Goal: Information Seeking & Learning: Learn about a topic

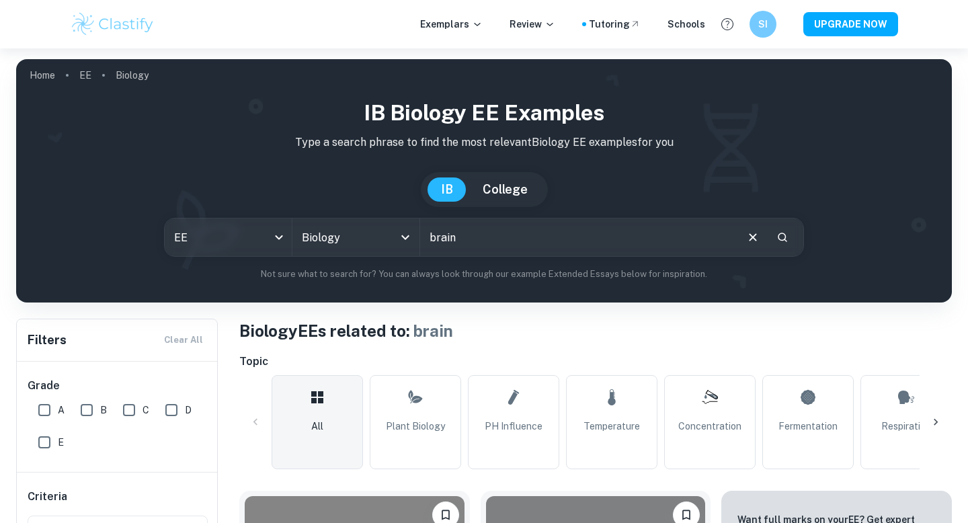
scroll to position [1176, 0]
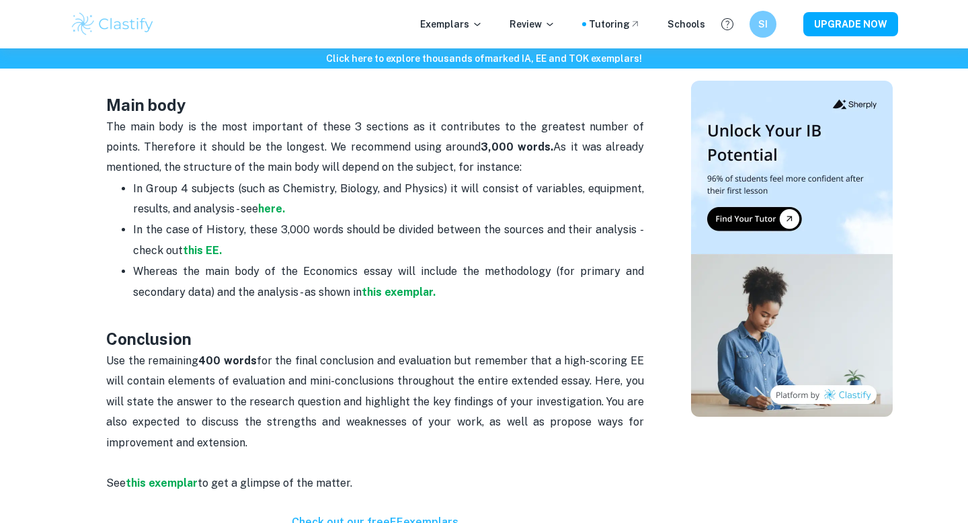
scroll to position [884, 0]
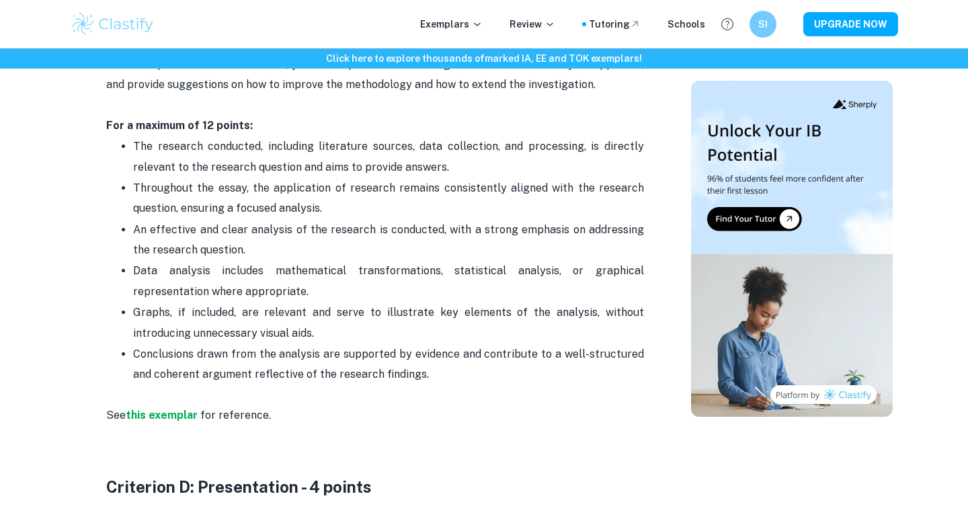
scroll to position [2034, 0]
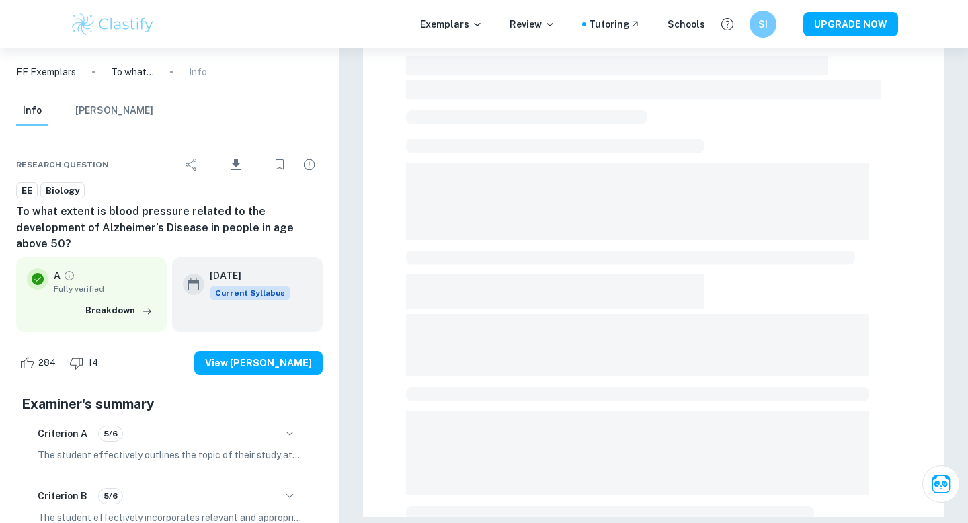
scroll to position [360, 0]
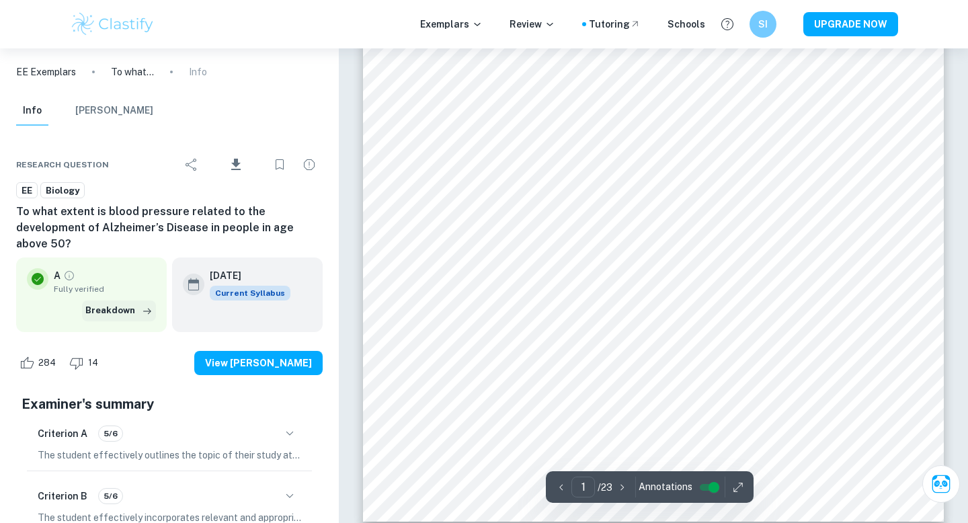
click at [151, 304] on icon "button" at bounding box center [146, 310] width 13 height 13
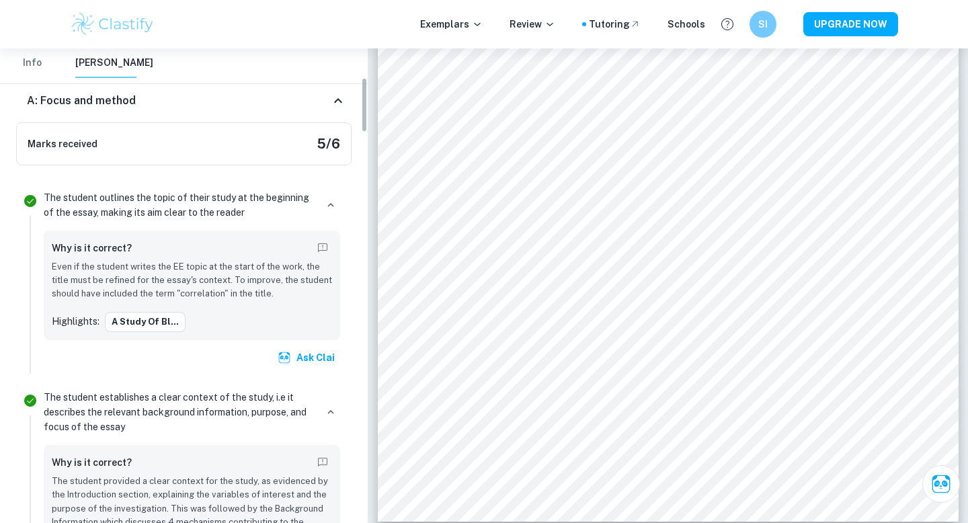
scroll to position [253, 0]
click at [178, 323] on button "A Study of Bl..." at bounding box center [145, 320] width 81 height 20
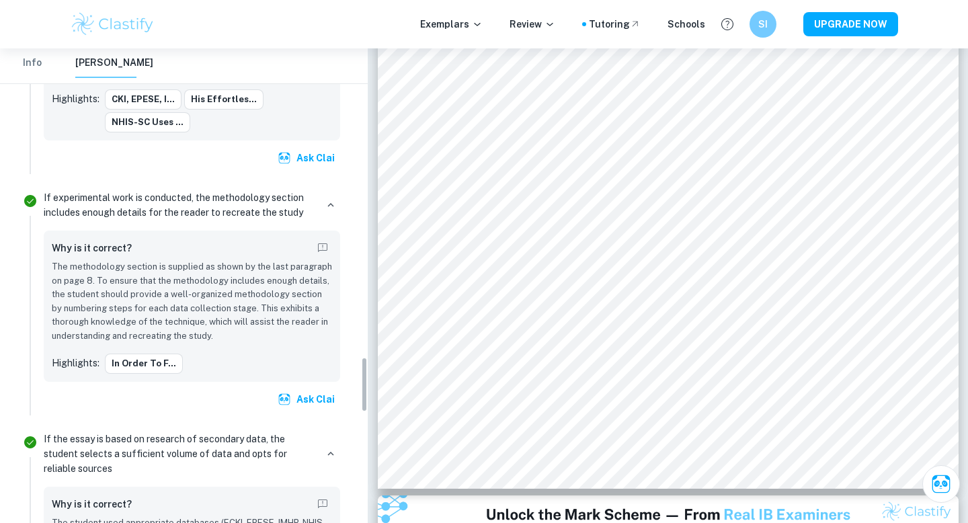
scroll to position [2634, 0]
click at [157, 355] on button "In order to f..." at bounding box center [144, 362] width 78 height 20
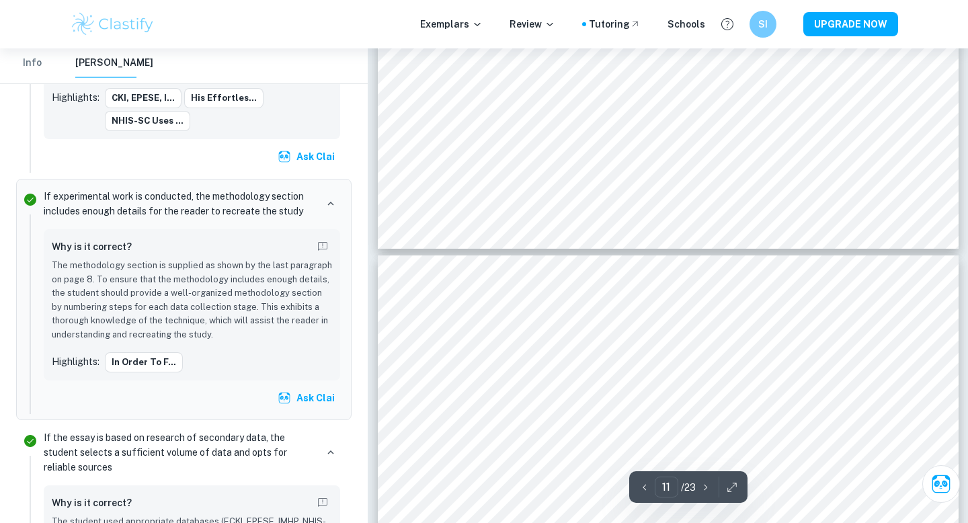
scroll to position [8362, 0]
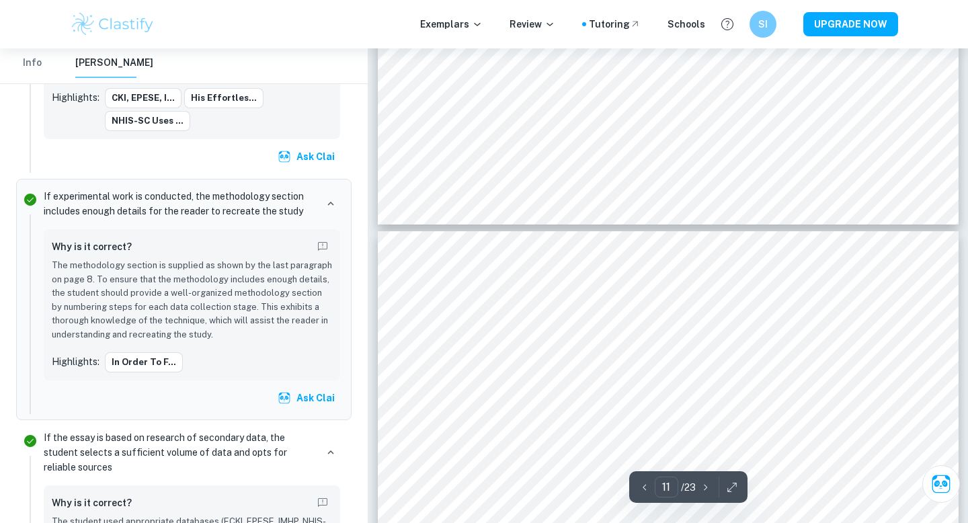
type input "10"
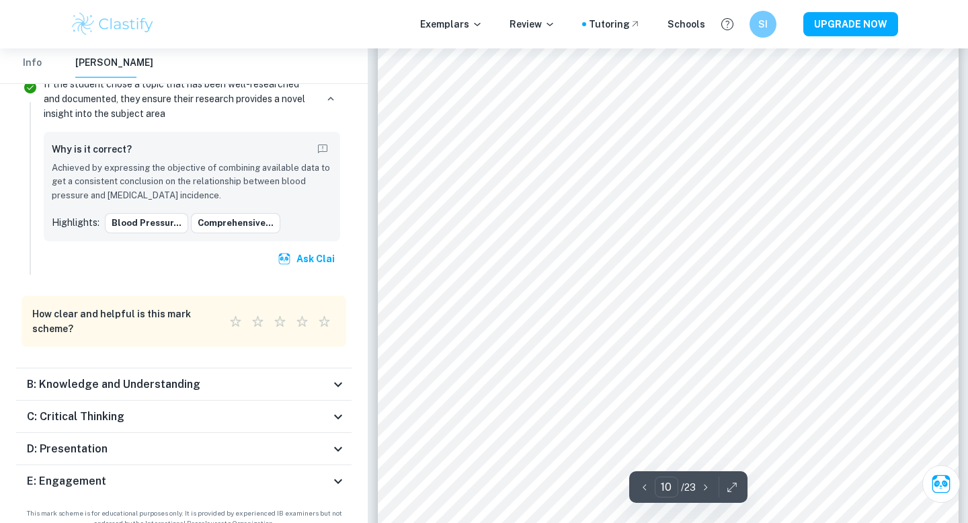
scroll to position [8070, 0]
click at [340, 376] on icon at bounding box center [338, 384] width 16 height 16
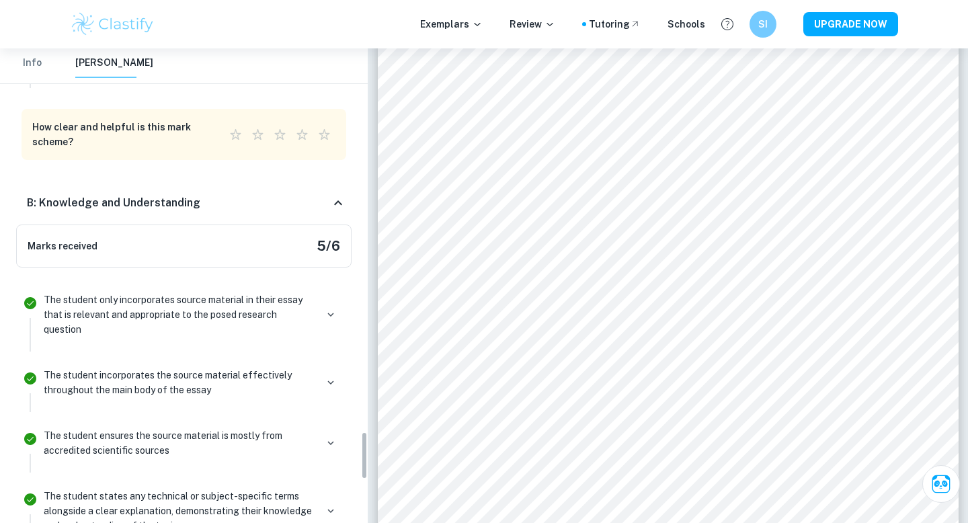
scroll to position [3777, 0]
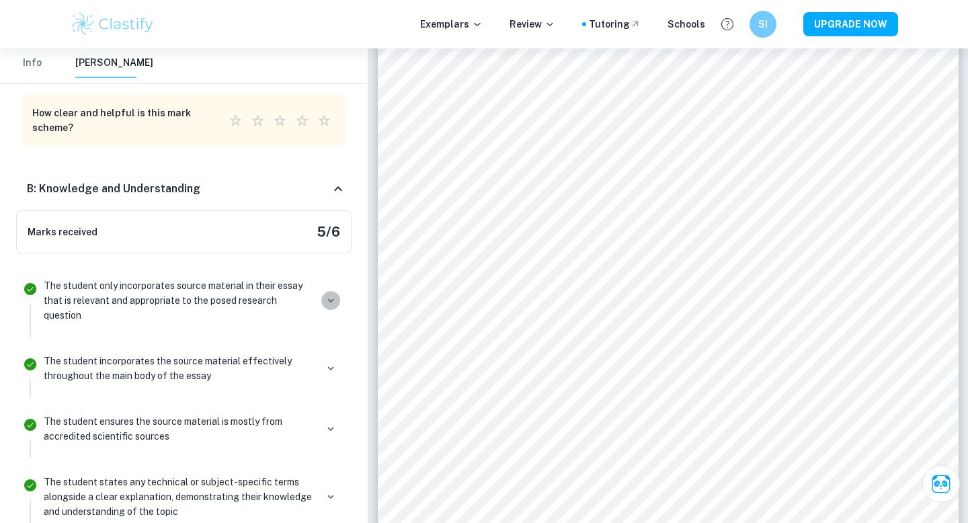
click at [331, 294] on icon "button" at bounding box center [331, 300] width 12 height 12
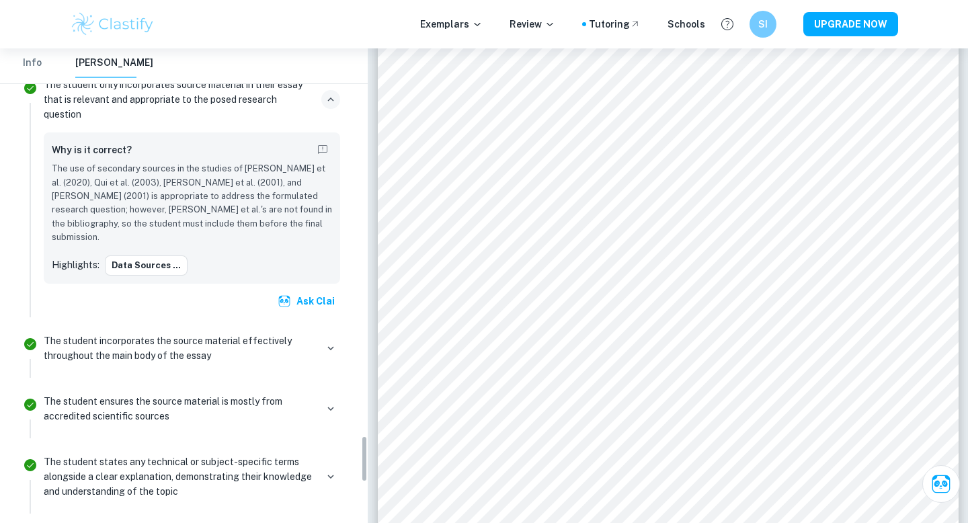
scroll to position [3984, 0]
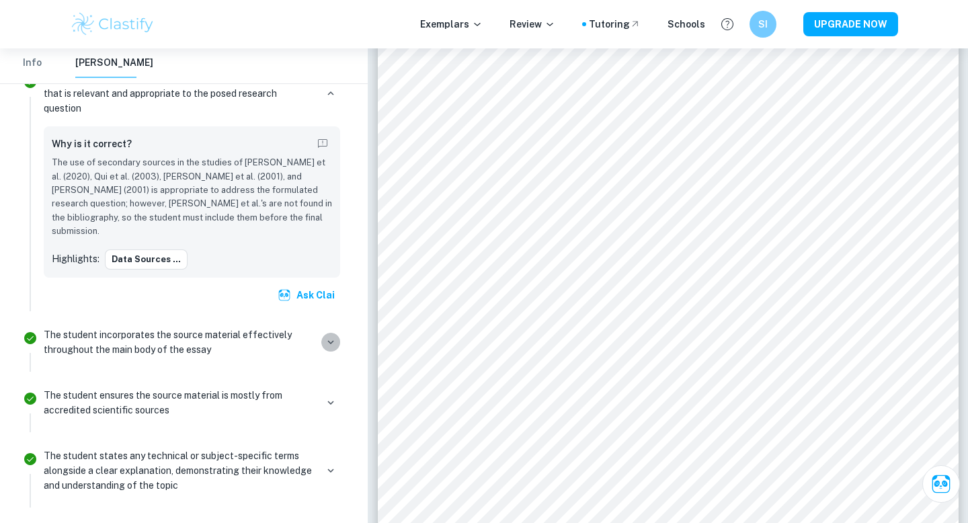
click at [329, 336] on icon "button" at bounding box center [331, 342] width 12 height 12
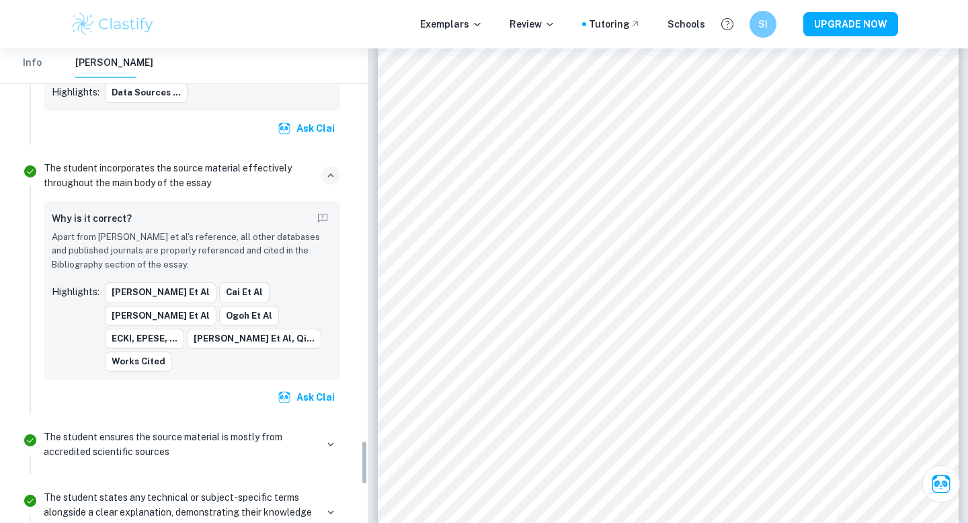
scroll to position [4151, 0]
click at [326, 437] on icon "button" at bounding box center [331, 443] width 12 height 12
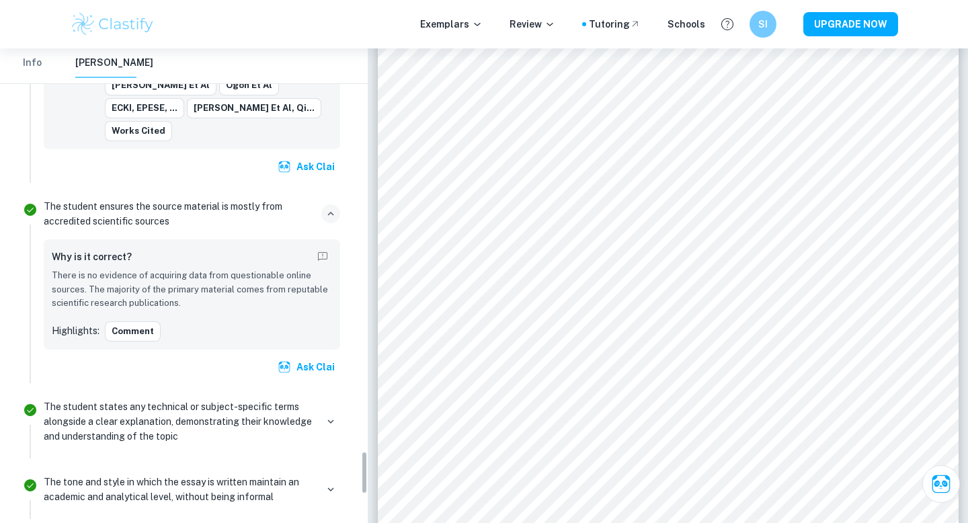
scroll to position [4397, 0]
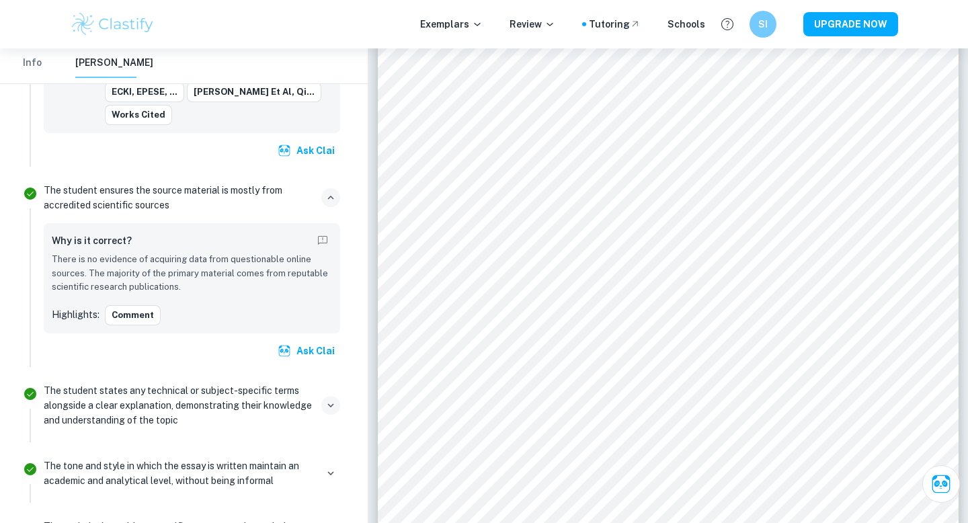
click at [335, 399] on icon "button" at bounding box center [331, 405] width 12 height 12
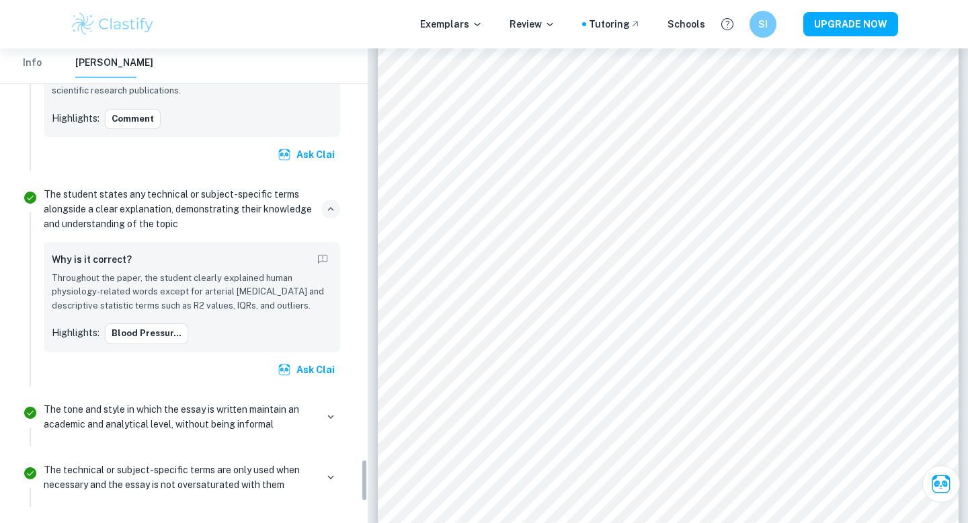
scroll to position [4597, 0]
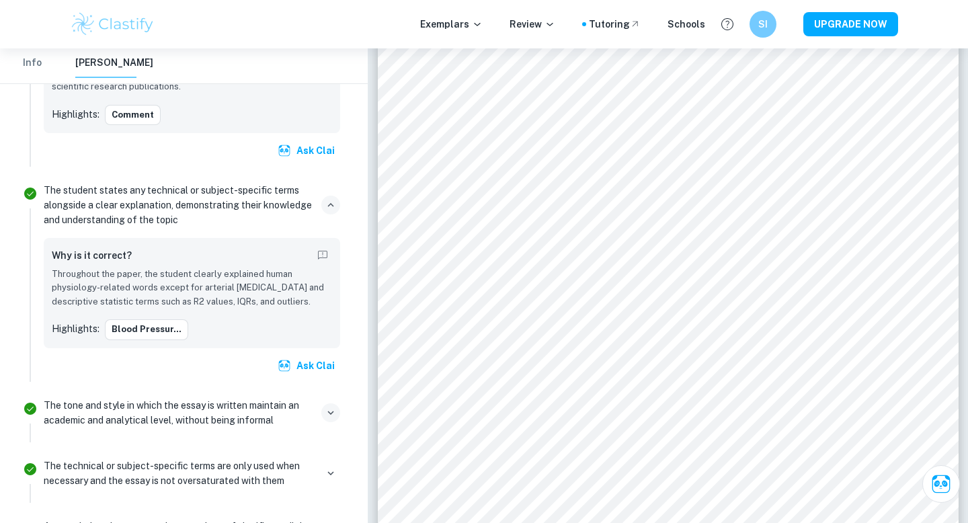
click at [330, 407] on icon "button" at bounding box center [331, 413] width 12 height 12
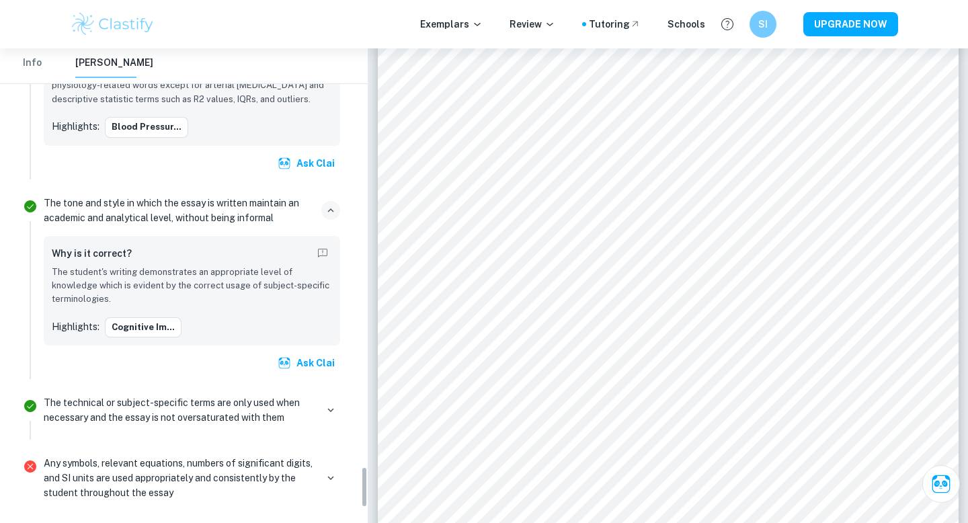
scroll to position [4804, 0]
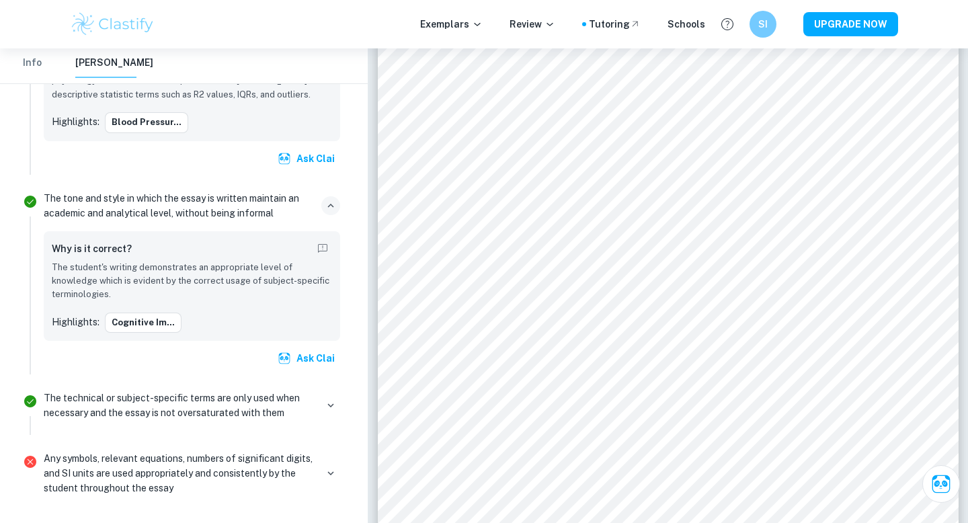
click at [330, 390] on div "The technical or subject-specific terms are only used when necessary and the es…" at bounding box center [192, 405] width 296 height 30
click at [327, 399] on icon "button" at bounding box center [331, 405] width 12 height 12
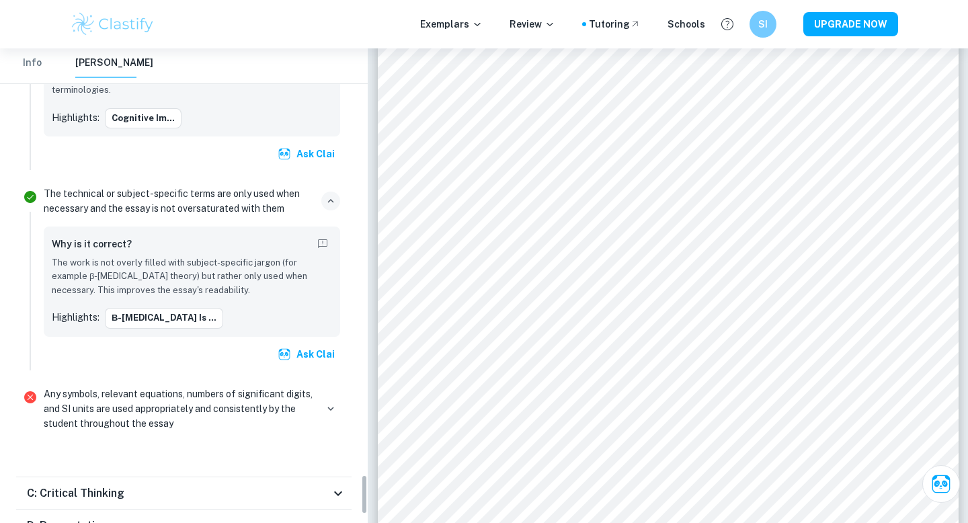
scroll to position [5011, 0]
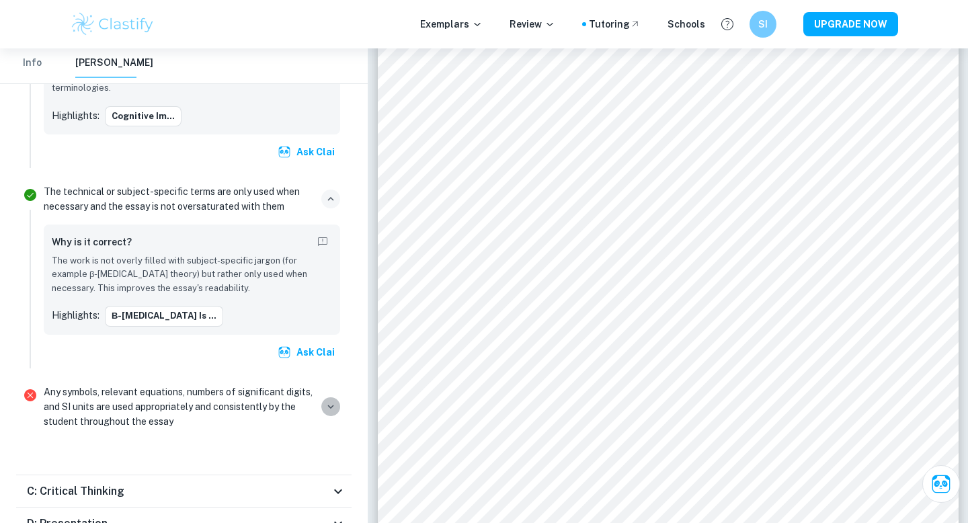
click at [327, 401] on icon "button" at bounding box center [331, 407] width 12 height 12
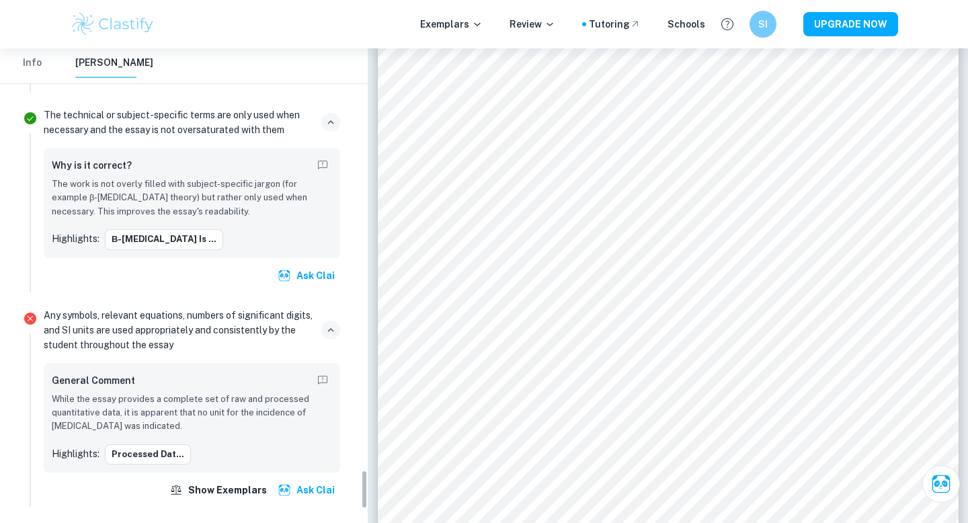
scroll to position [5088, 0]
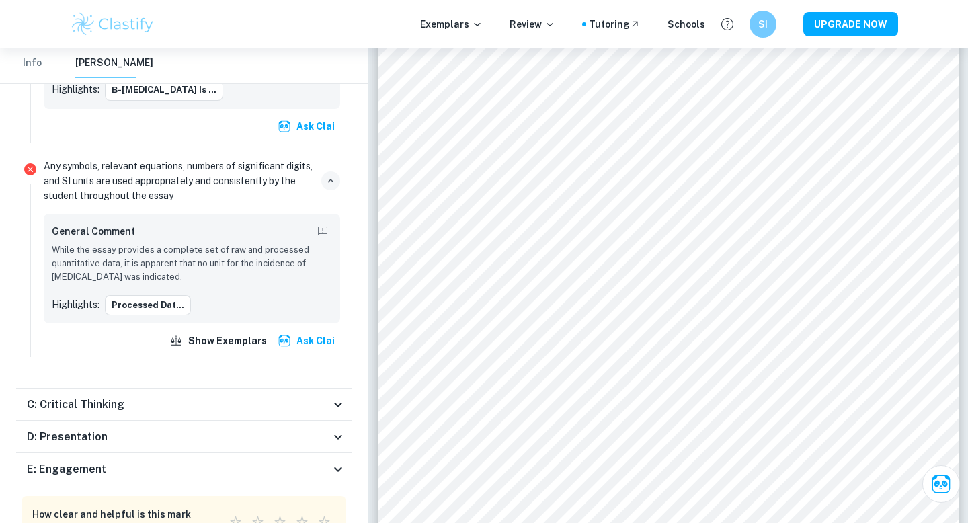
click at [335, 388] on div "C: Critical Thinking" at bounding box center [183, 404] width 335 height 32
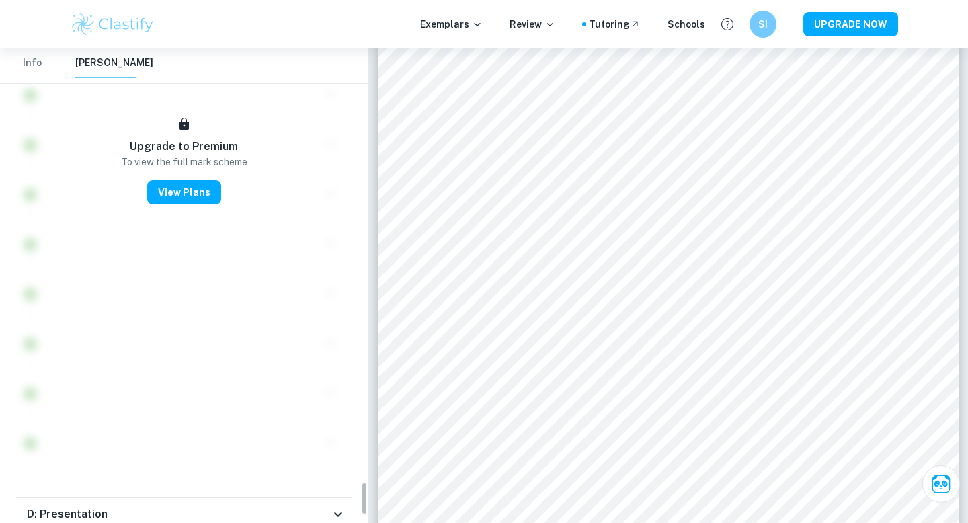
scroll to position [6161, 0]
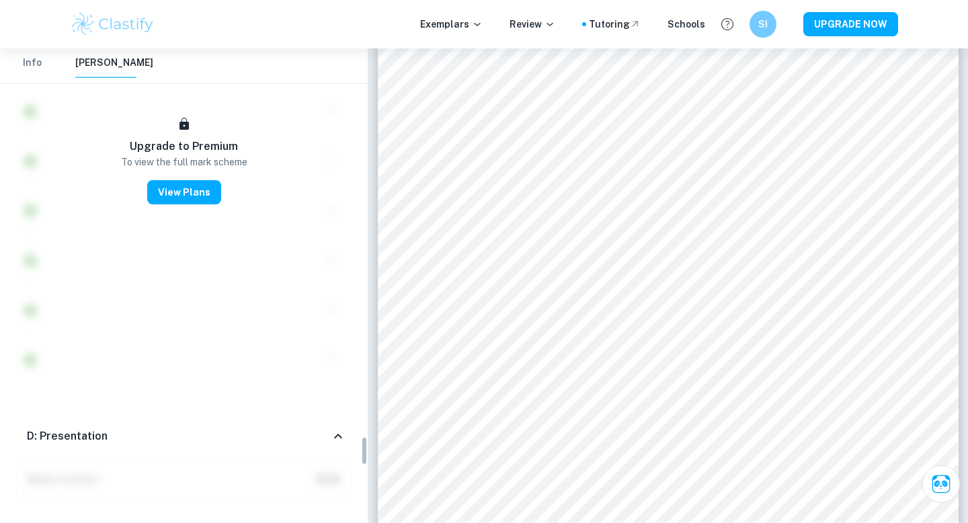
scroll to position [6383, 0]
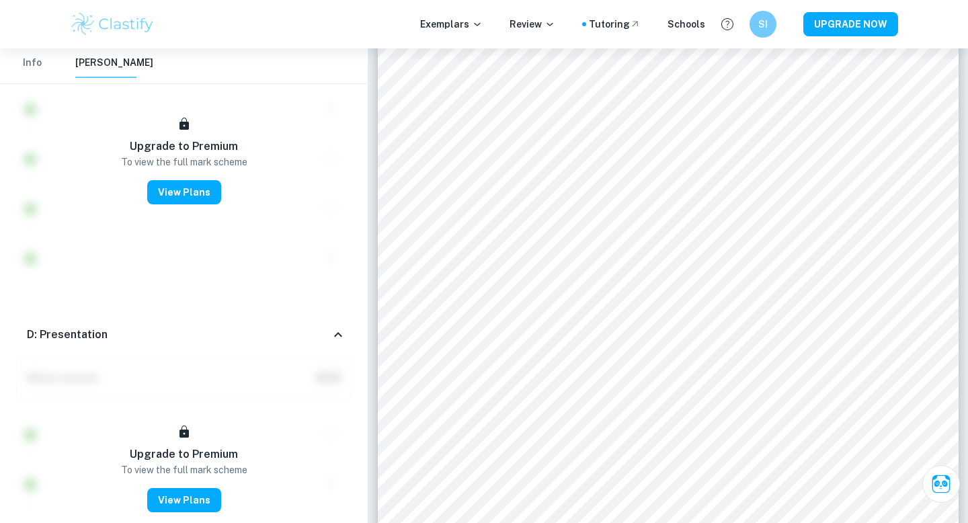
click at [333, 313] on div "D: Presentation" at bounding box center [183, 334] width 335 height 43
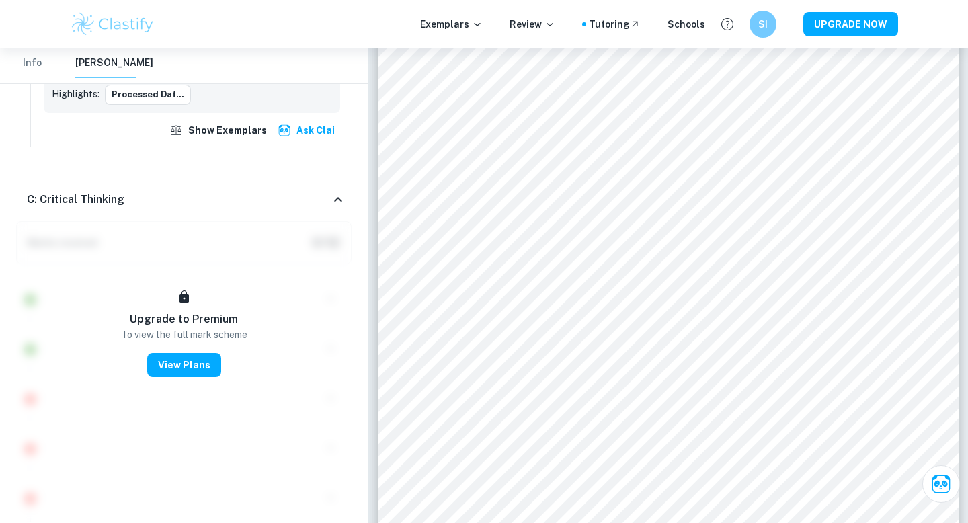
click at [333, 178] on div "C: Critical Thinking" at bounding box center [183, 199] width 335 height 43
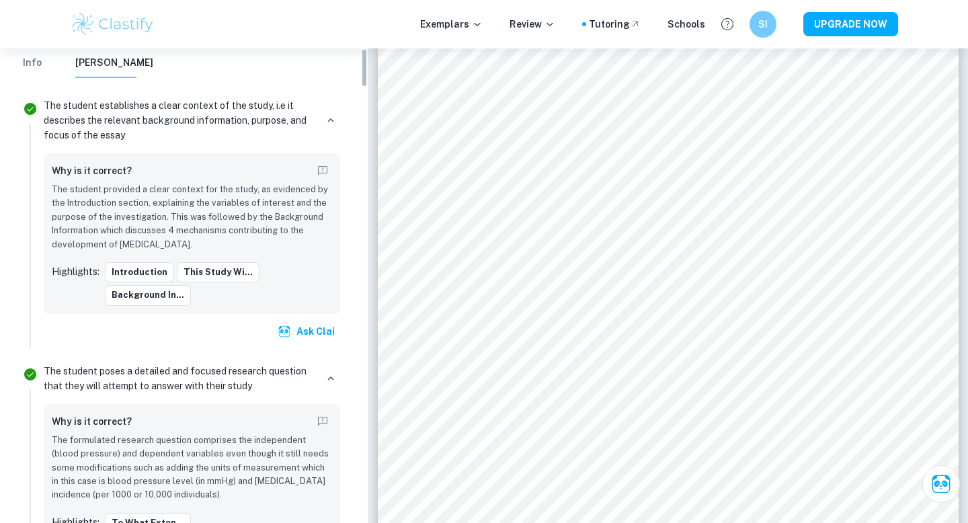
scroll to position [0, 0]
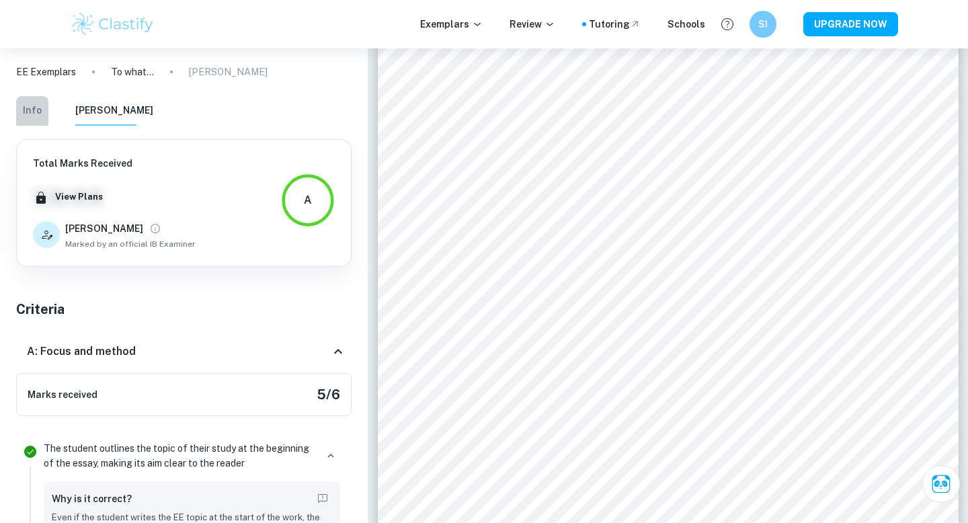
click at [38, 107] on button "Info" at bounding box center [32, 111] width 32 height 30
